Goal: Information Seeking & Learning: Learn about a topic

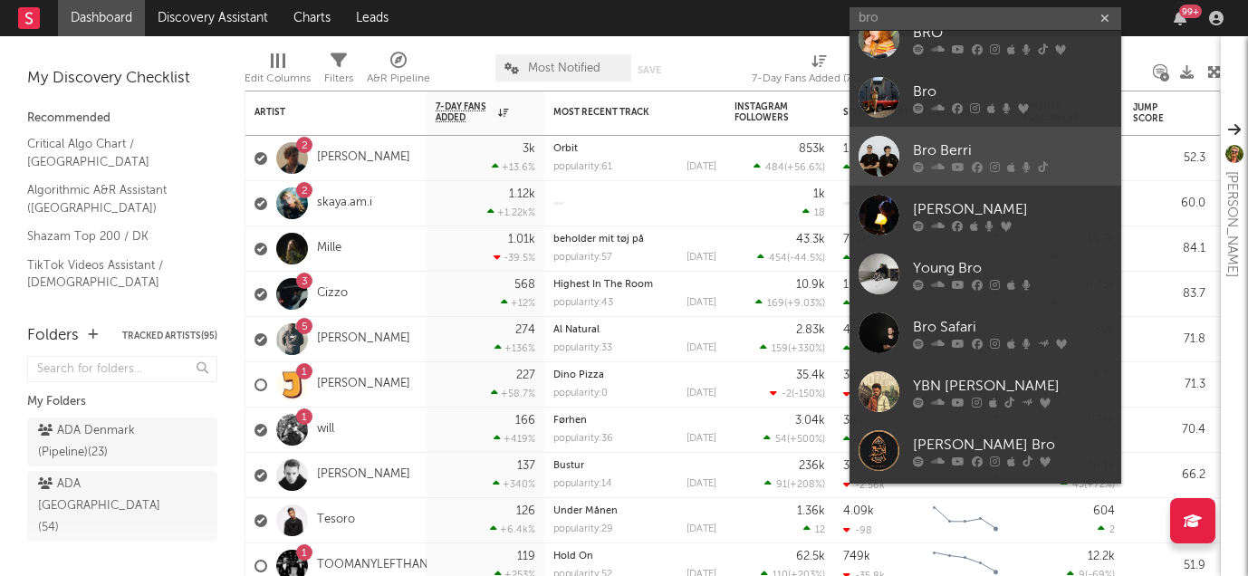
scroll to position [23, 0]
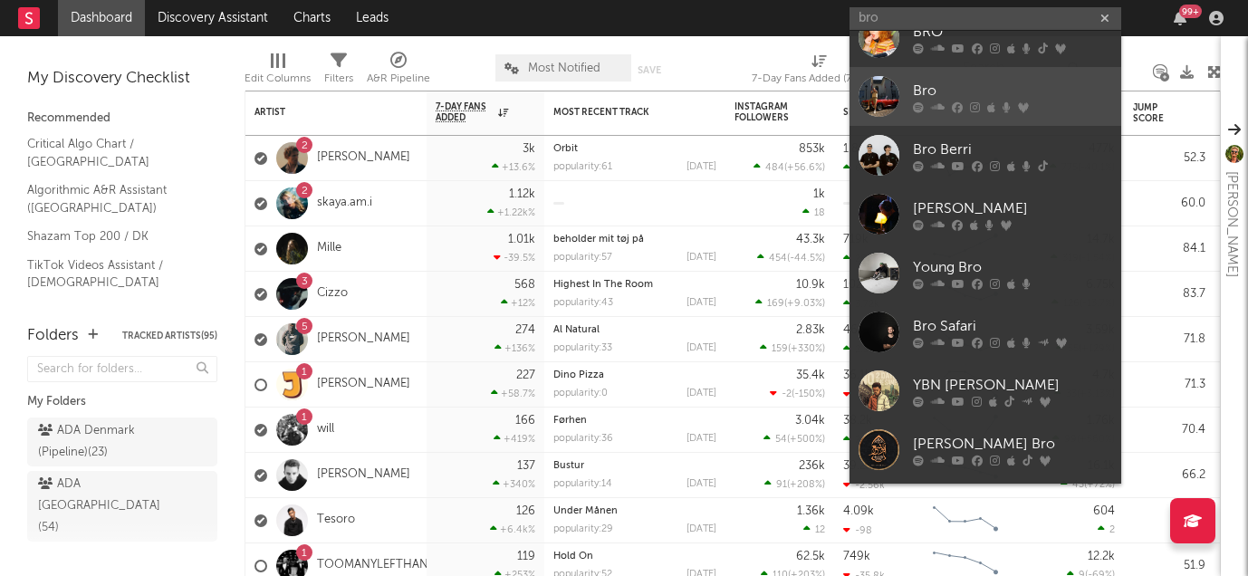
type input "bro"
click at [953, 82] on div "Bro" at bounding box center [1012, 91] width 199 height 22
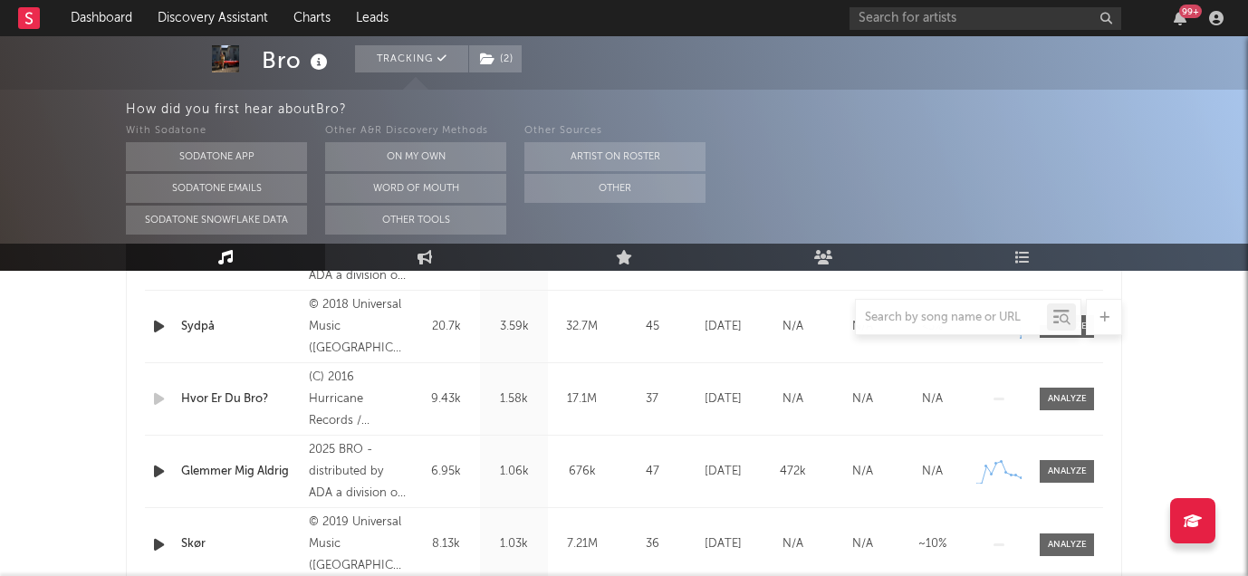
select select "6m"
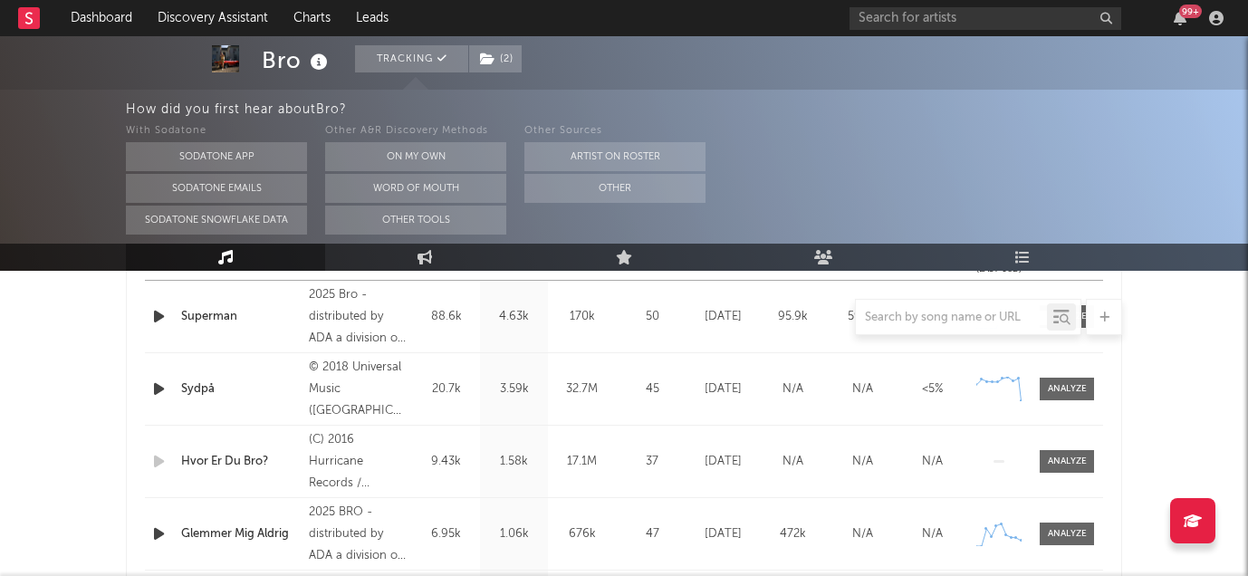
scroll to position [842, 0]
